Goal: Transaction & Acquisition: Purchase product/service

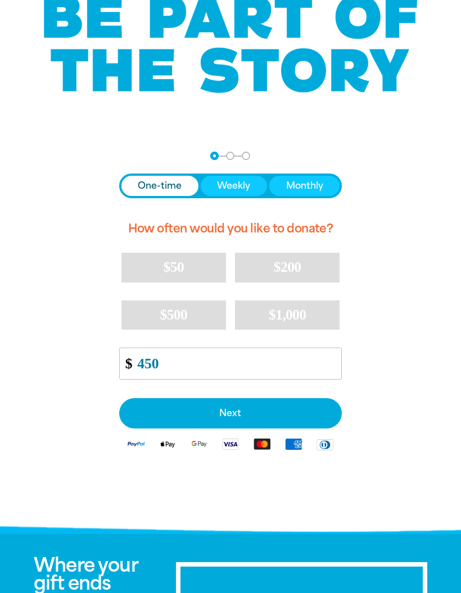
scroll to position [81, 0]
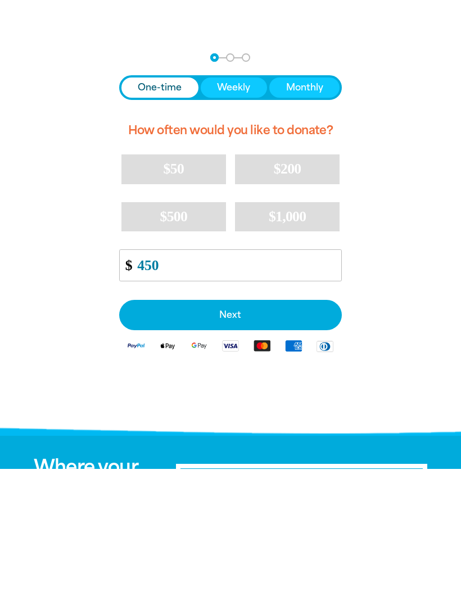
type input "450"
click at [245, 424] on button "Next" at bounding box center [230, 439] width 223 height 30
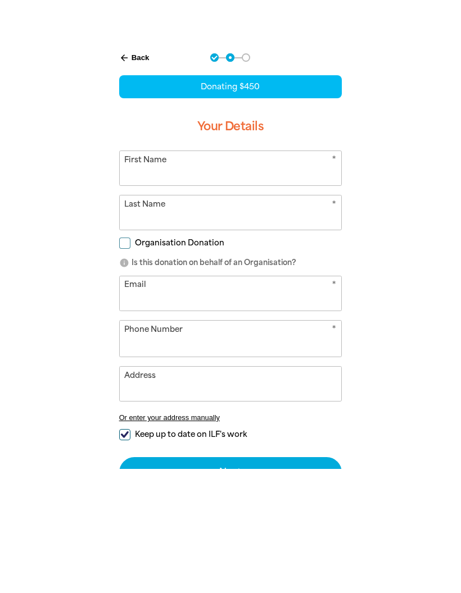
scroll to position [206, 0]
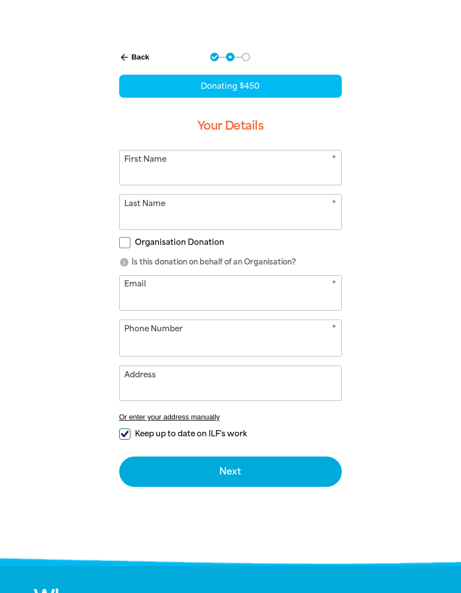
select select "AU"
click at [248, 176] on input "First Name" at bounding box center [231, 168] width 222 height 34
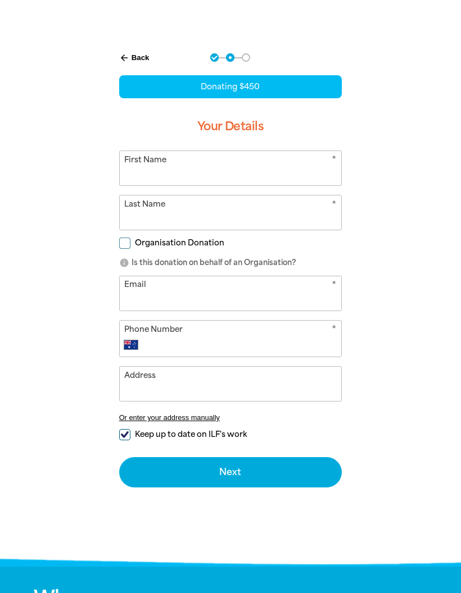
type input "[PERSON_NAME]"
type input "[GEOGRAPHIC_DATA]"
type input "[EMAIL_ADDRESS][DOMAIN_NAME]"
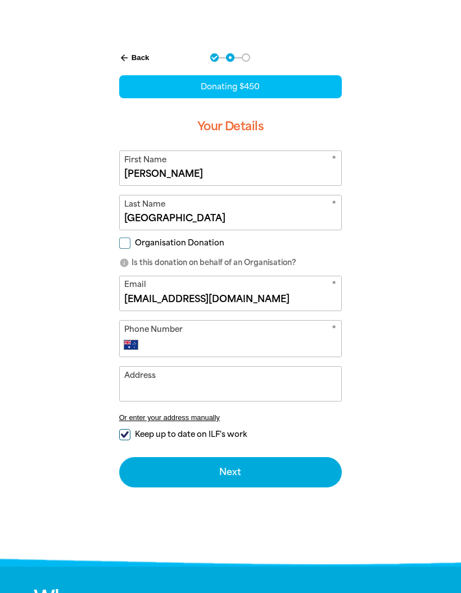
scroll to position [206, 0]
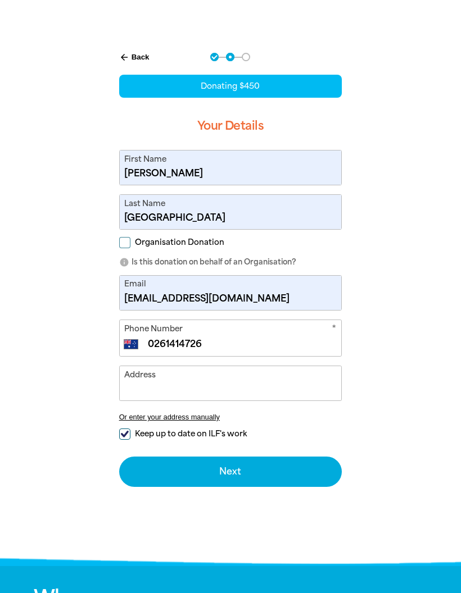
type input "[PHONE_NUMBER]"
type input "[STREET_ADDRESS][PERSON_NAME]"
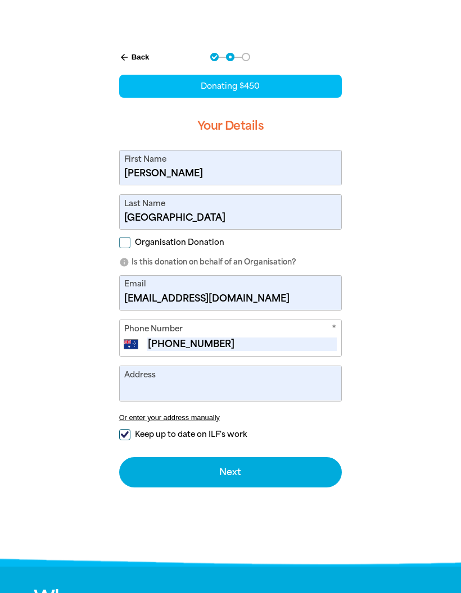
click at [268, 303] on input "[EMAIL_ADDRESS][DOMAIN_NAME]" at bounding box center [231, 293] width 222 height 34
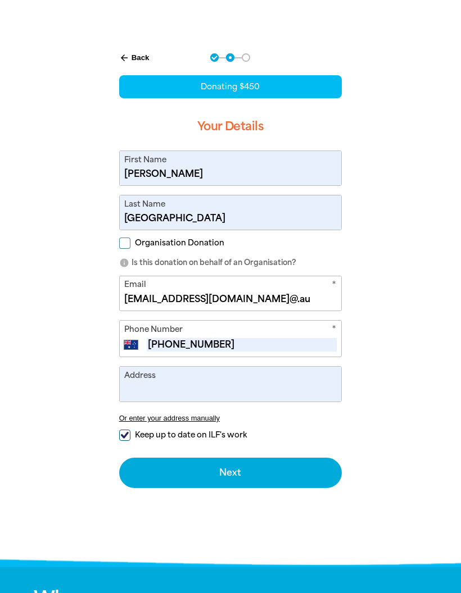
type input "[EMAIL_ADDRESS][DOMAIN_NAME]@.au"
click at [244, 345] on input "[PHONE_NUMBER]" at bounding box center [241, 344] width 189 height 13
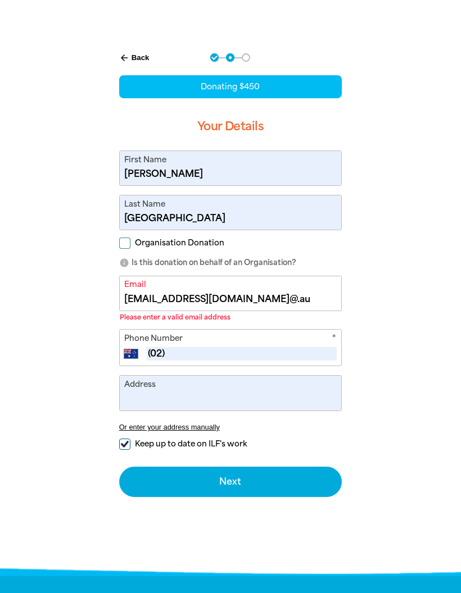
type input "0"
click at [295, 304] on input "[EMAIL_ADDRESS][DOMAIN_NAME]@.au" at bounding box center [231, 293] width 222 height 34
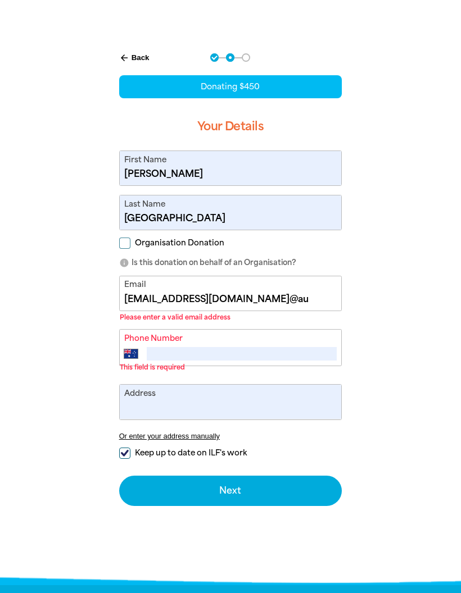
type input "[EMAIL_ADDRESS][DOMAIN_NAME]@au"
click at [211, 356] on input "Phone Number" at bounding box center [241, 353] width 189 height 13
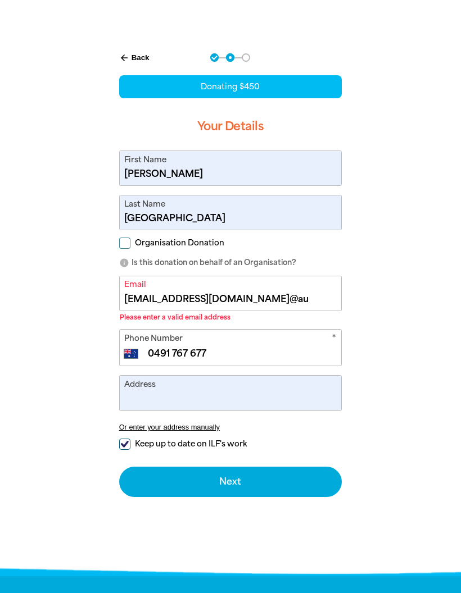
click at [170, 360] on input "0491 767 677" at bounding box center [241, 353] width 189 height 13
click at [174, 354] on input "0491 767 677" at bounding box center [241, 353] width 189 height 13
click at [240, 359] on input "0400 767 677" at bounding box center [241, 353] width 189 height 13
type input "0400 917 677"
click at [226, 398] on input "Address" at bounding box center [231, 393] width 222 height 34
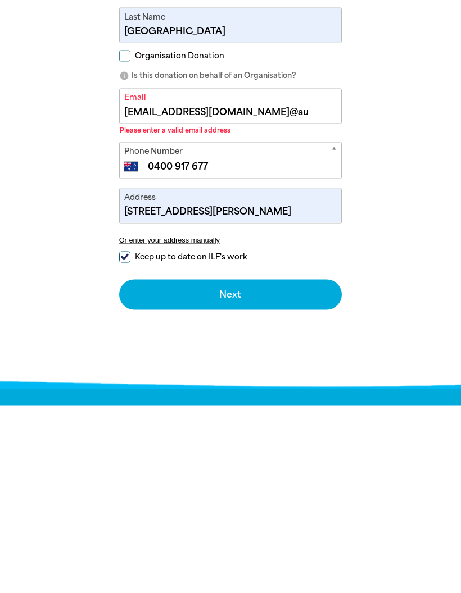
scroll to position [393, 0]
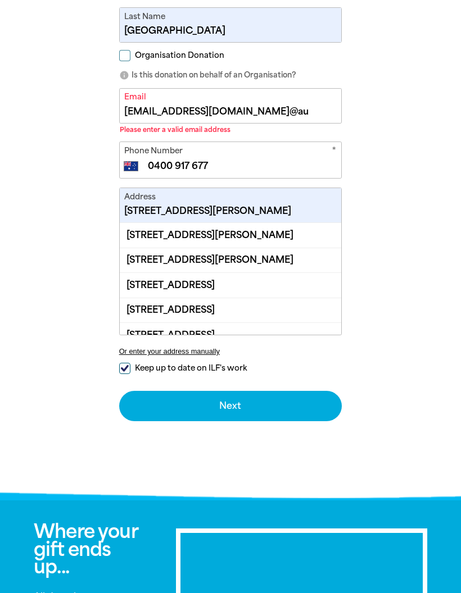
click at [295, 239] on div "[STREET_ADDRESS][PERSON_NAME]" at bounding box center [231, 235] width 222 height 24
type input "[STREET_ADDRESS][PERSON_NAME]"
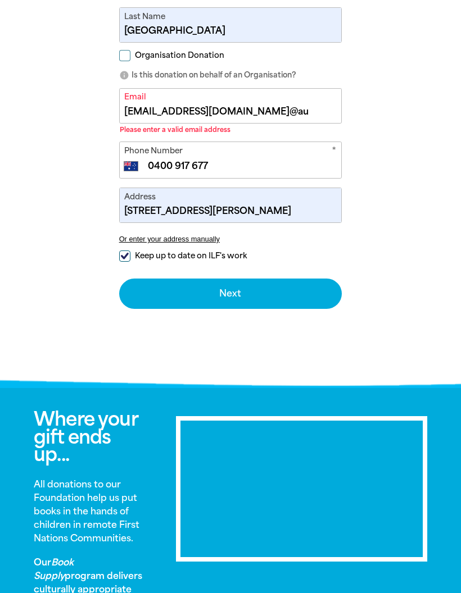
click at [115, 264] on div "arrow_back Back Step 1 Step 2 Step 3 Donating $450 Your Details * First Name [P…" at bounding box center [230, 89] width 251 height 475
click at [126, 262] on input "Keep up to date on ILF's work" at bounding box center [124, 255] width 11 height 11
checkbox input "false"
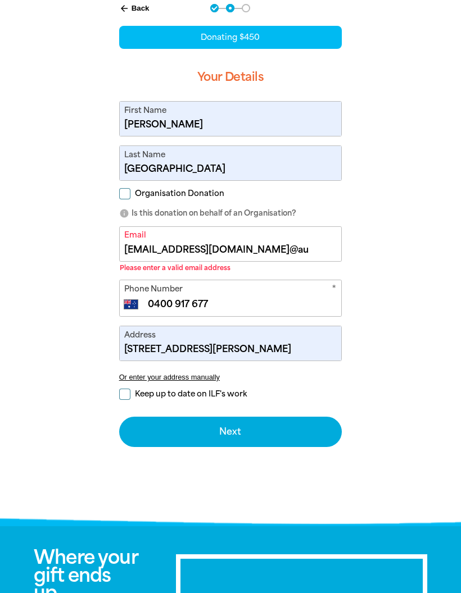
scroll to position [248, 0]
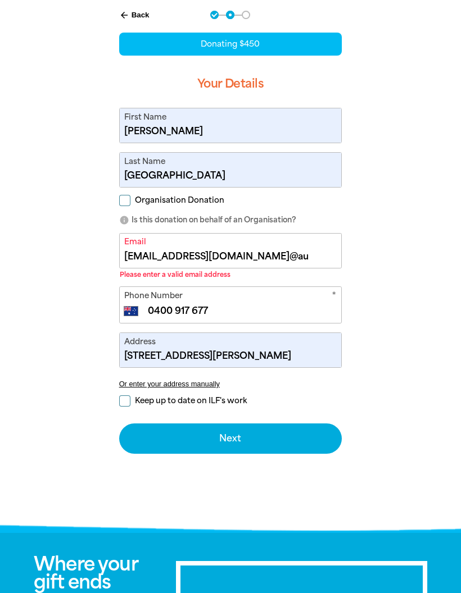
click at [156, 200] on span "Organisation Donation" at bounding box center [179, 200] width 89 height 11
click at [130, 200] on input "Organisation Donation" at bounding box center [124, 200] width 11 height 11
checkbox input "true"
select select "AU"
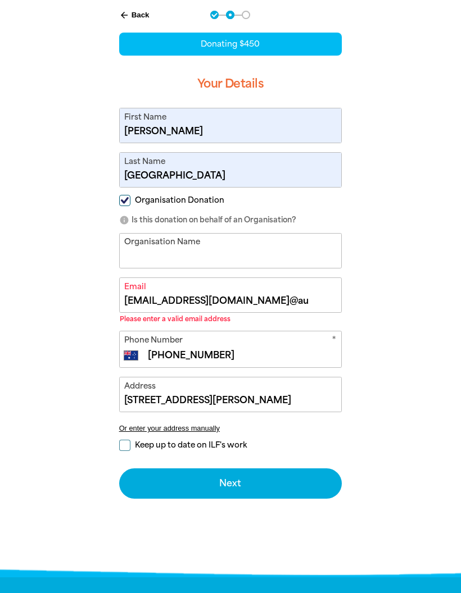
click at [124, 201] on input "Organisation Donation" at bounding box center [124, 200] width 11 height 11
checkbox input "false"
select select "AU"
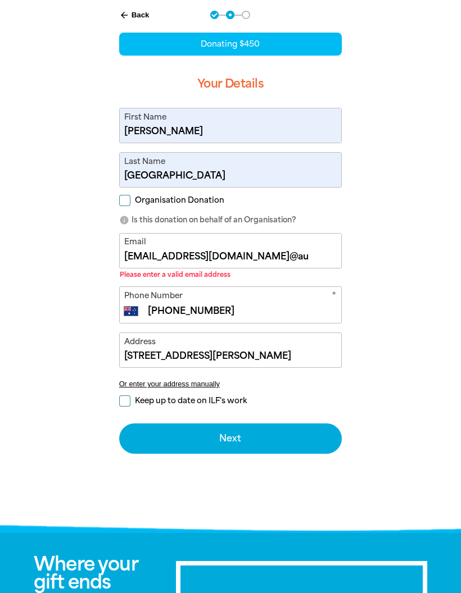
click at [293, 256] on input "[EMAIL_ADDRESS][DOMAIN_NAME]@au" at bounding box center [231, 251] width 222 height 34
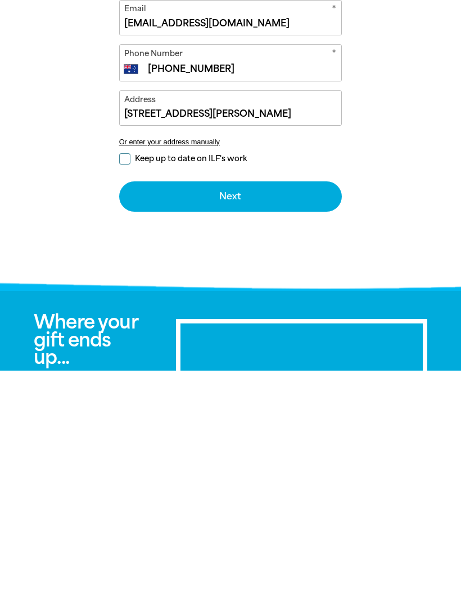
scroll to position [259, 0]
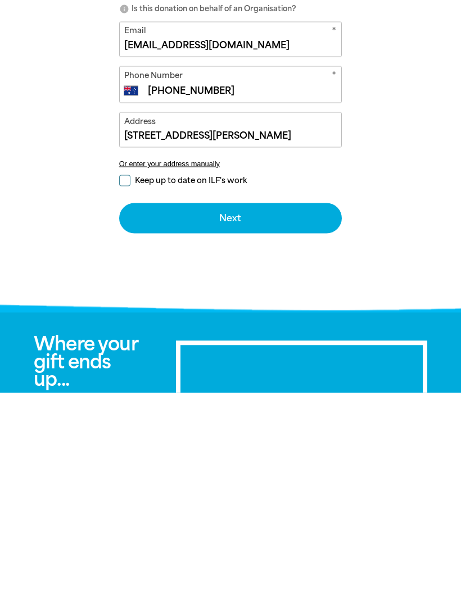
type input "[EMAIL_ADDRESS][DOMAIN_NAME]"
click at [257, 403] on button "Next chevron_right" at bounding box center [230, 418] width 223 height 30
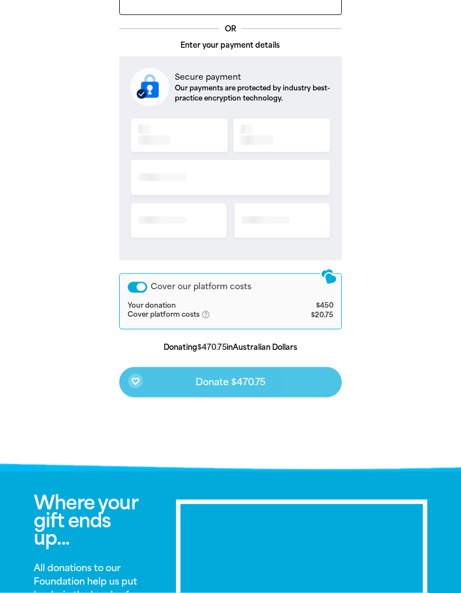
scroll to position [292, 0]
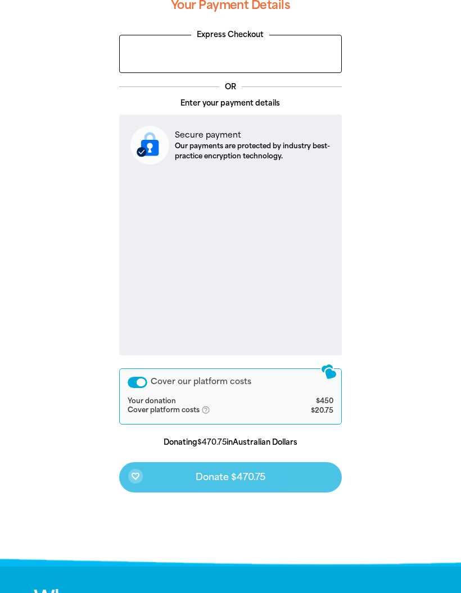
click at [137, 384] on div "Cover our platform costs" at bounding box center [137, 382] width 20 height 11
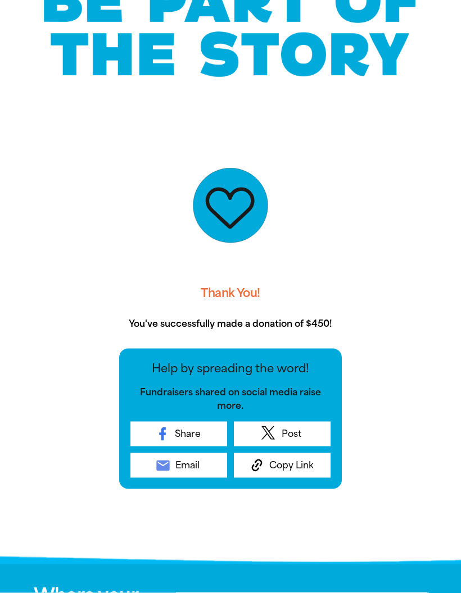
scroll to position [123, 0]
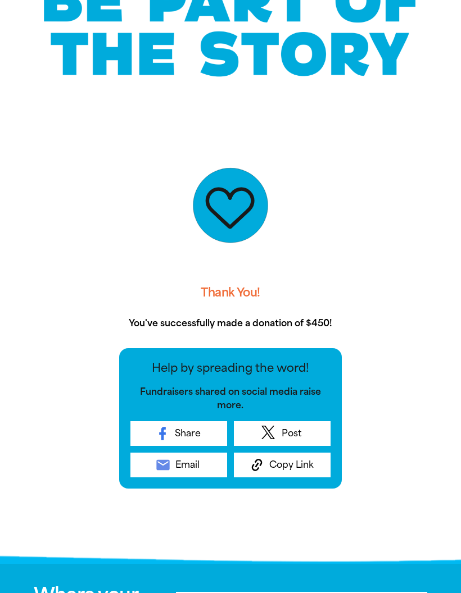
click at [193, 469] on span "Email" at bounding box center [187, 464] width 24 height 13
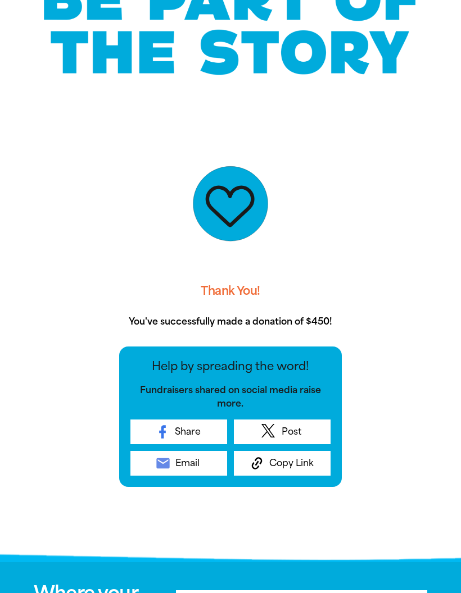
scroll to position [134, 0]
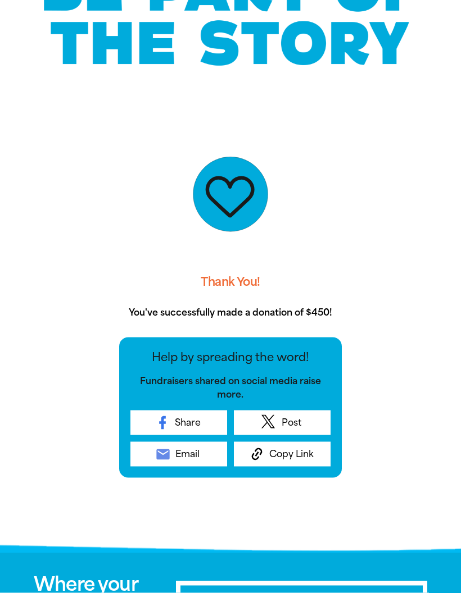
click at [304, 454] on span "Copy Link" at bounding box center [291, 454] width 44 height 13
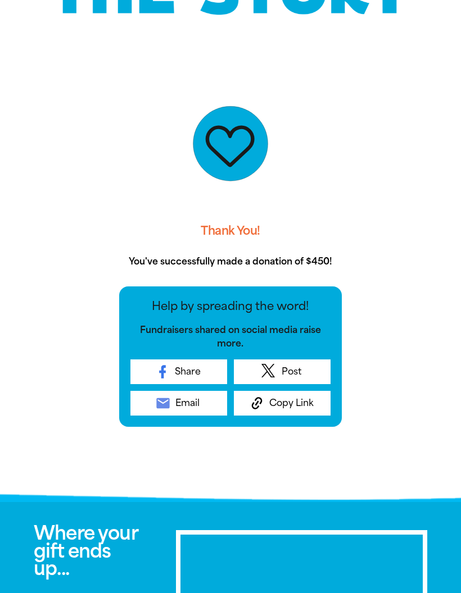
scroll to position [176, 0]
